Goal: Task Accomplishment & Management: Complete application form

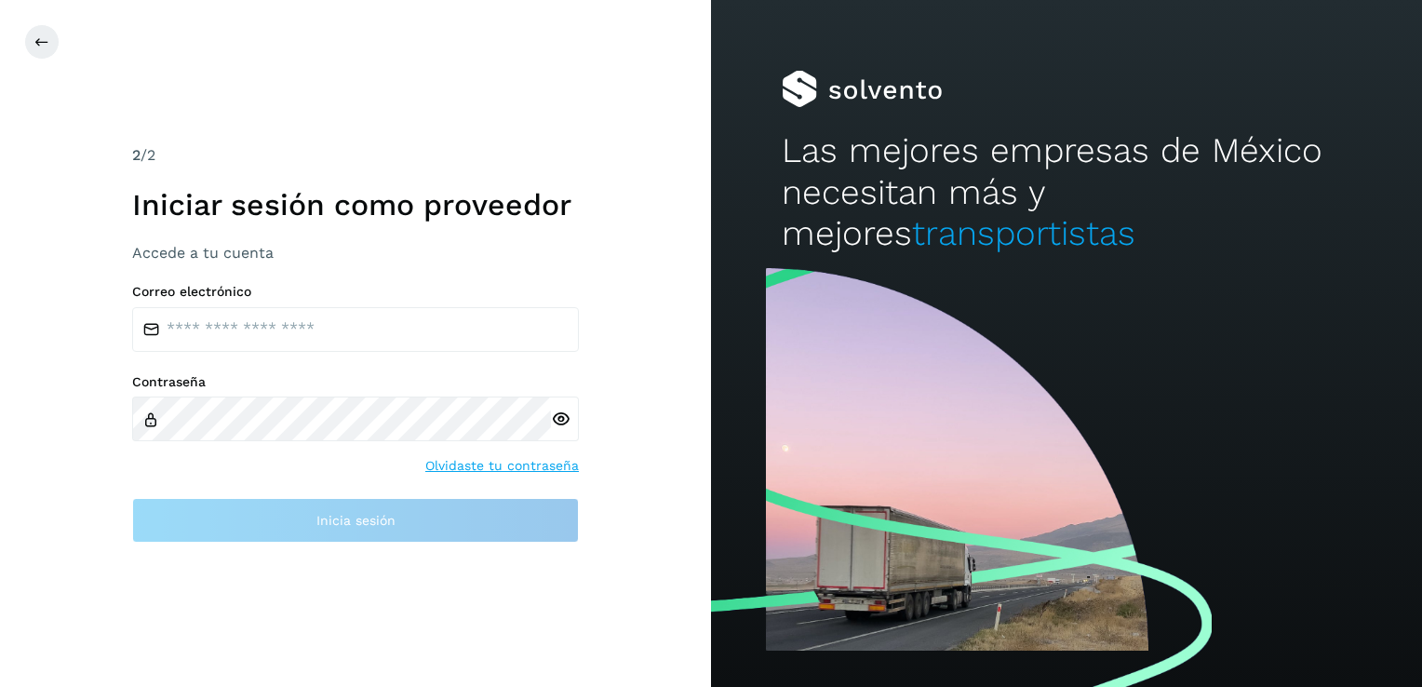
click at [347, 304] on div "Correo electrónico" at bounding box center [355, 318] width 447 height 68
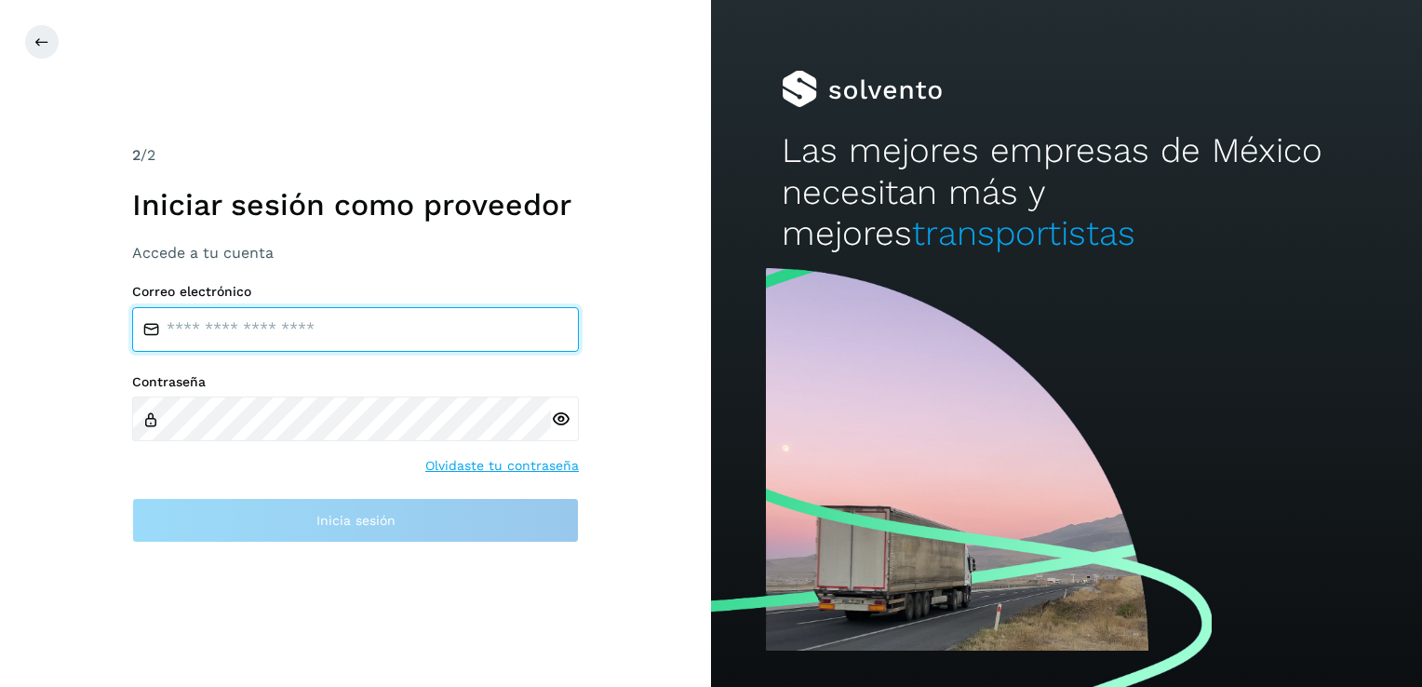
click at [340, 327] on input "email" at bounding box center [355, 329] width 447 height 45
type input "*"
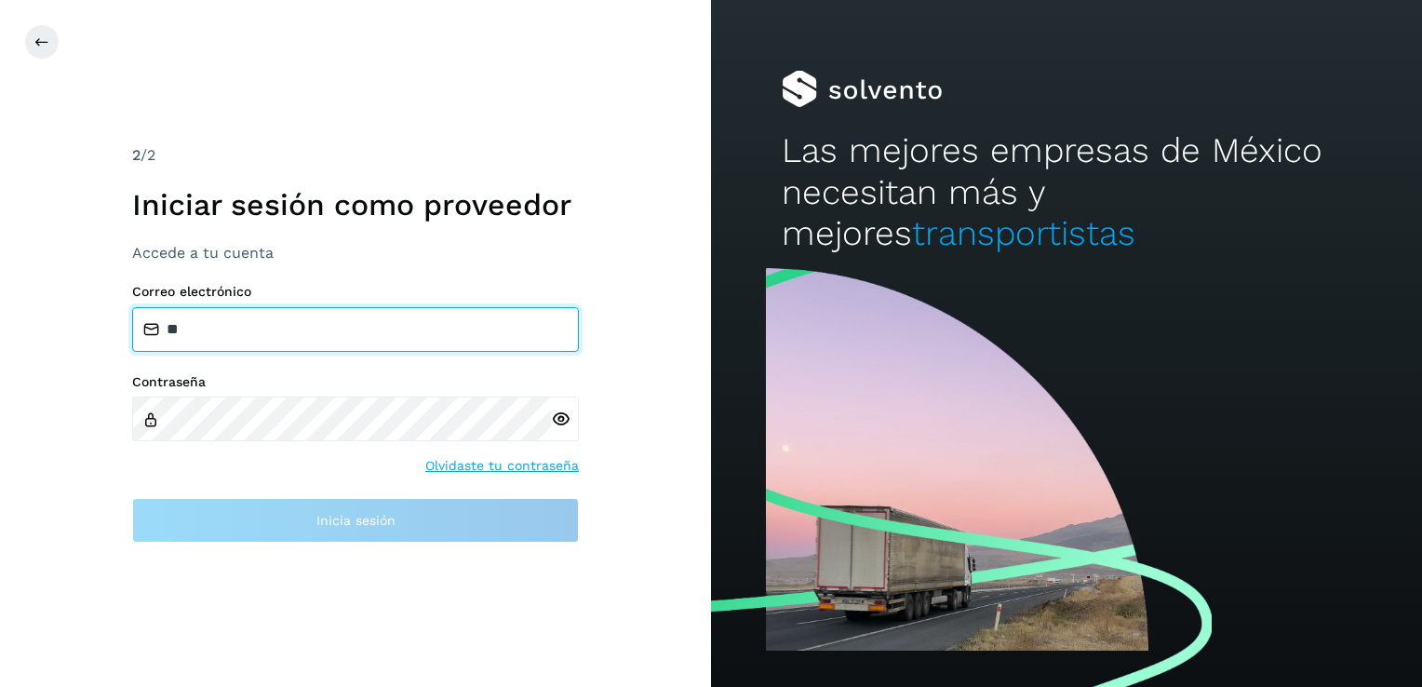
type input "*"
type input "**********"
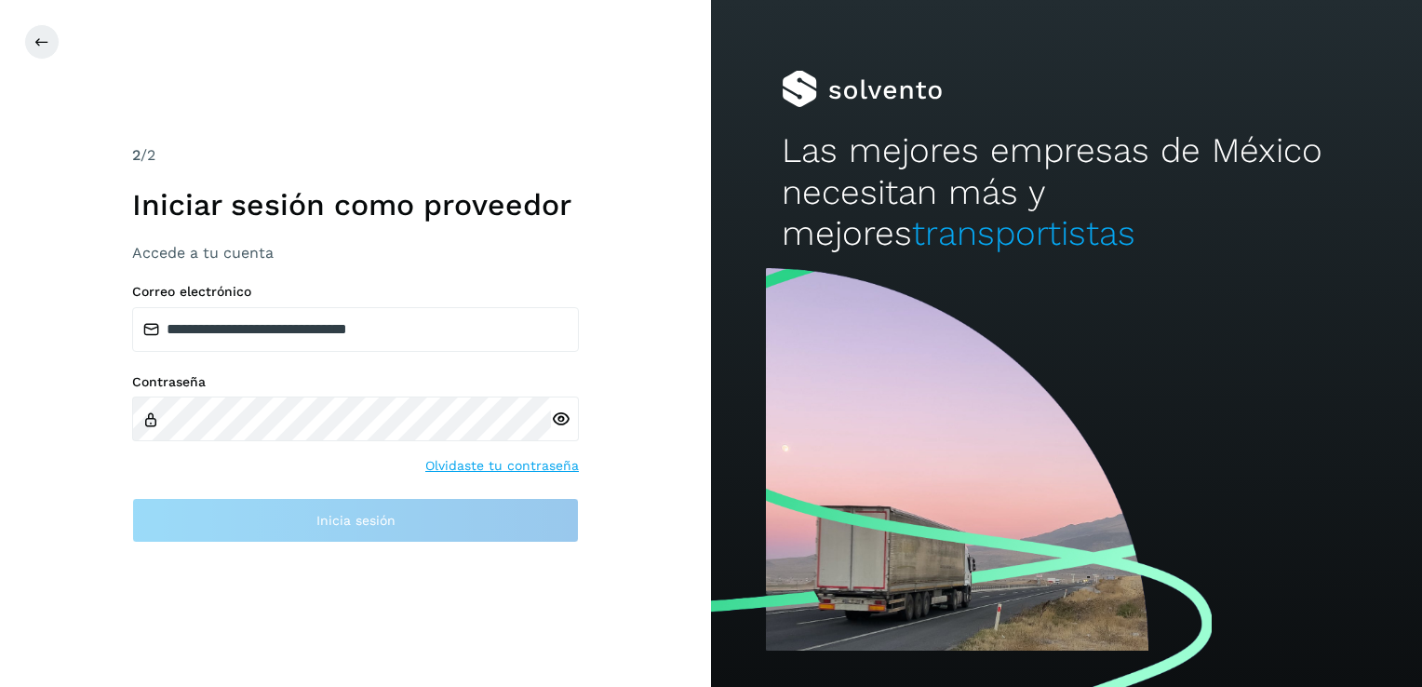
click at [555, 415] on icon at bounding box center [561, 419] width 20 height 20
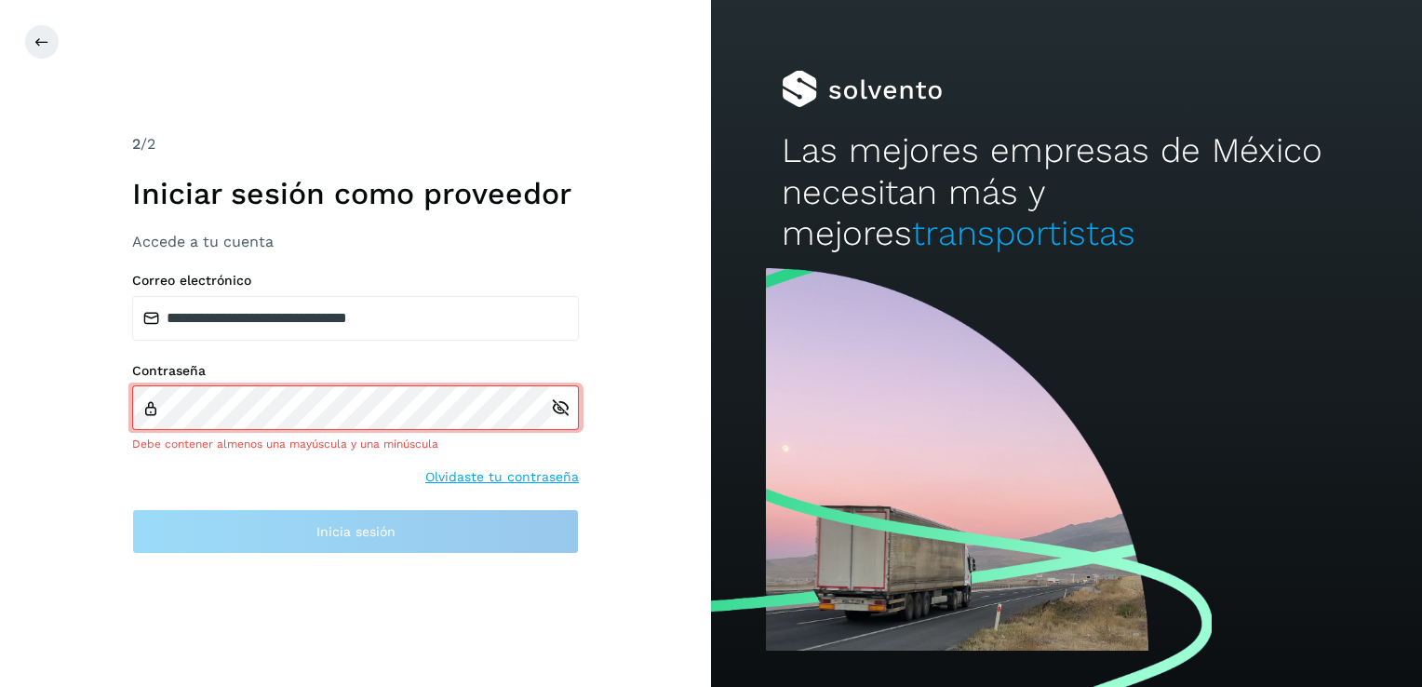
click at [516, 266] on div "**********" at bounding box center [355, 343] width 447 height 421
click at [52, 25] on div at bounding box center [735, 41] width 1422 height 35
click at [48, 34] on button at bounding box center [41, 41] width 35 height 35
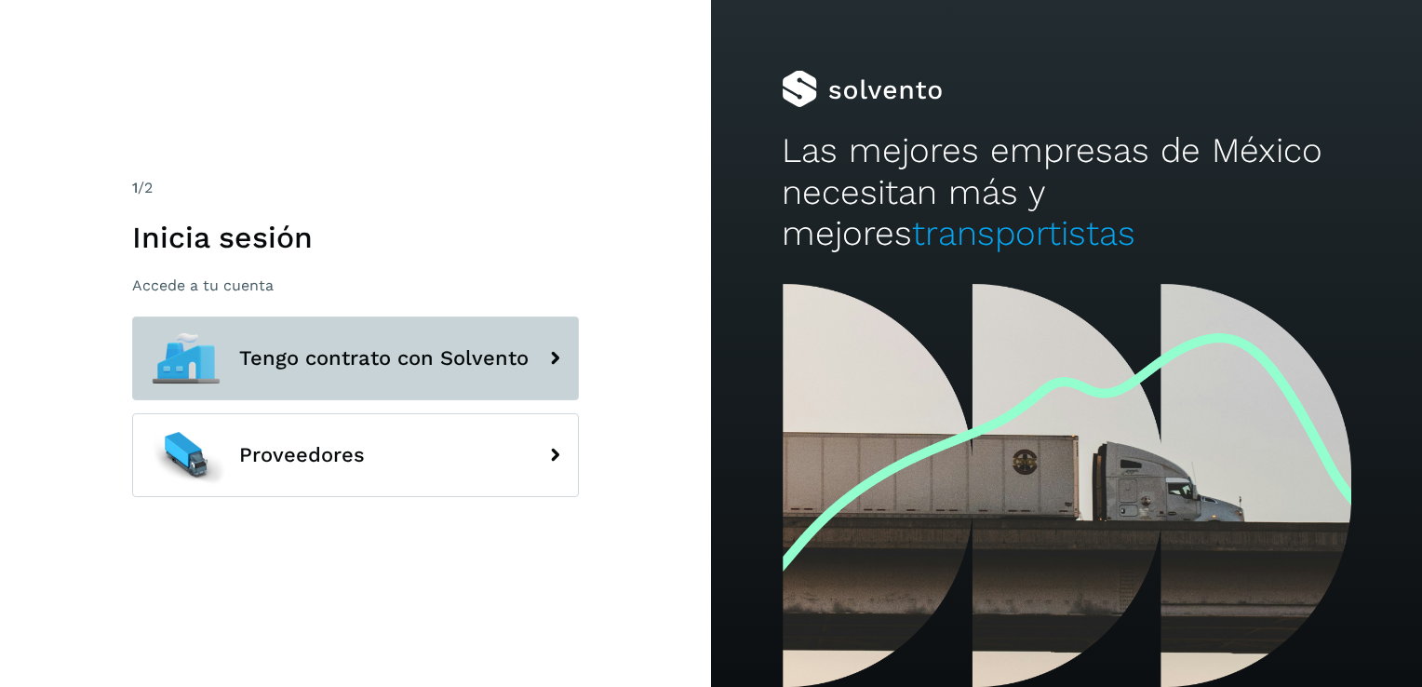
click at [476, 362] on span "Tengo contrato con Solvento" at bounding box center [383, 358] width 289 height 22
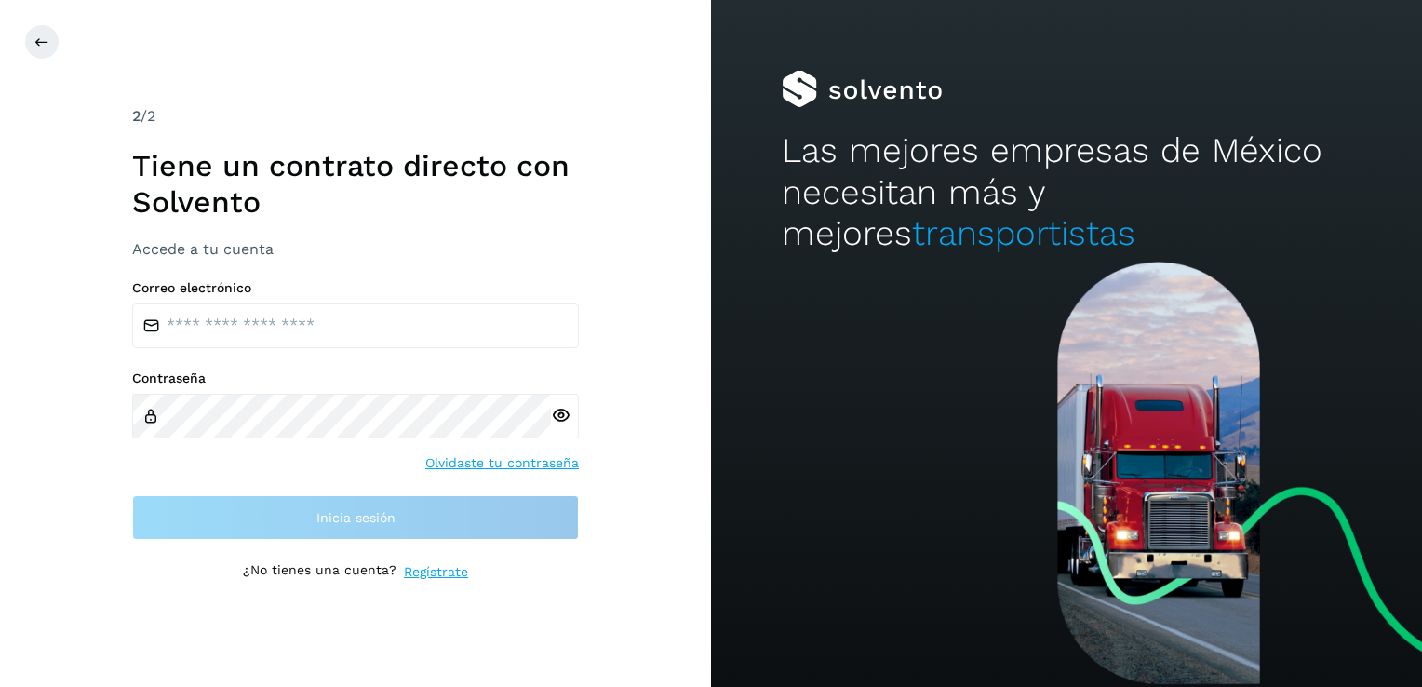
click at [223, 244] on h3 "Accede a tu cuenta" at bounding box center [355, 249] width 447 height 18
click at [437, 573] on link "Regístrate" at bounding box center [436, 572] width 64 height 20
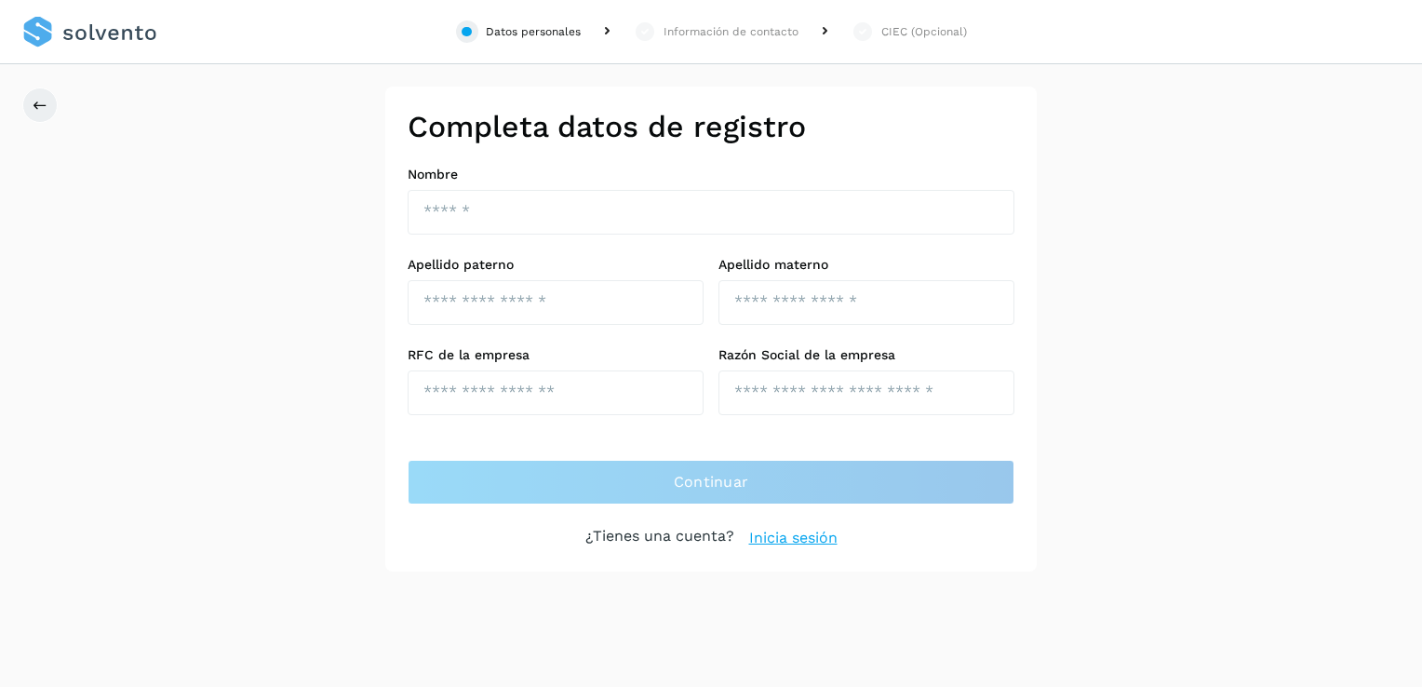
click at [763, 37] on div "Información de contacto" at bounding box center [731, 31] width 135 height 17
click at [899, 33] on div "CIEC (Opcional)" at bounding box center [924, 31] width 86 height 17
click at [781, 533] on link "Inicia sesión" at bounding box center [793, 538] width 88 height 22
